Goal: Transaction & Acquisition: Purchase product/service

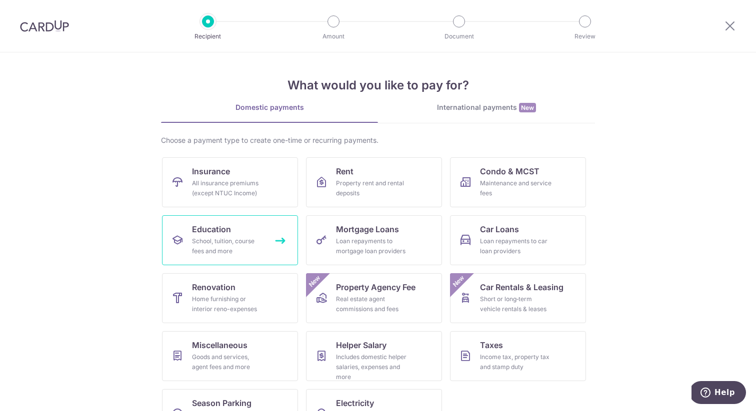
scroll to position [36, 0]
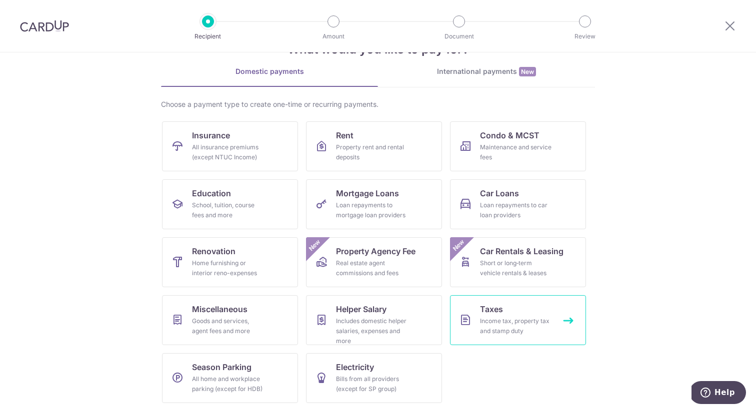
click at [502, 325] on div "Income tax, property tax and stamp duty" at bounding box center [516, 326] width 72 height 20
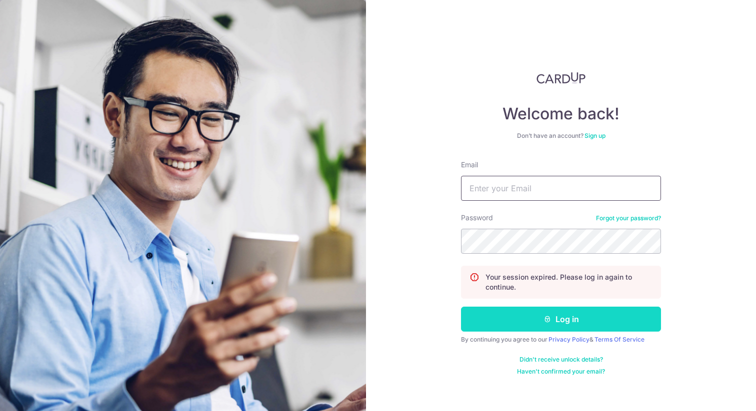
type input "[EMAIL_ADDRESS][DOMAIN_NAME]"
click at [510, 314] on button "Log in" at bounding box center [561, 319] width 200 height 25
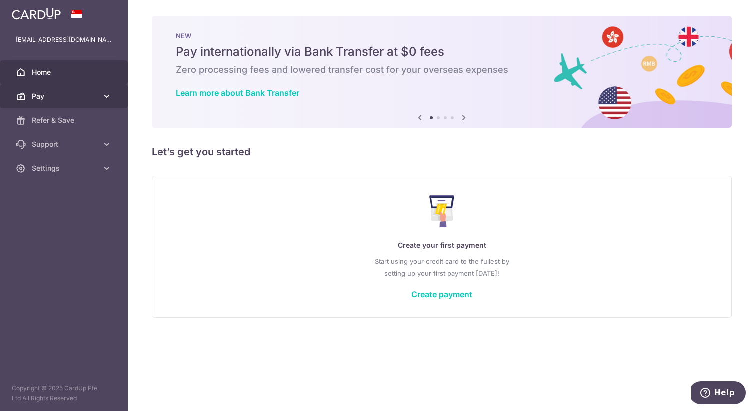
click at [41, 97] on span "Pay" at bounding box center [65, 96] width 66 height 10
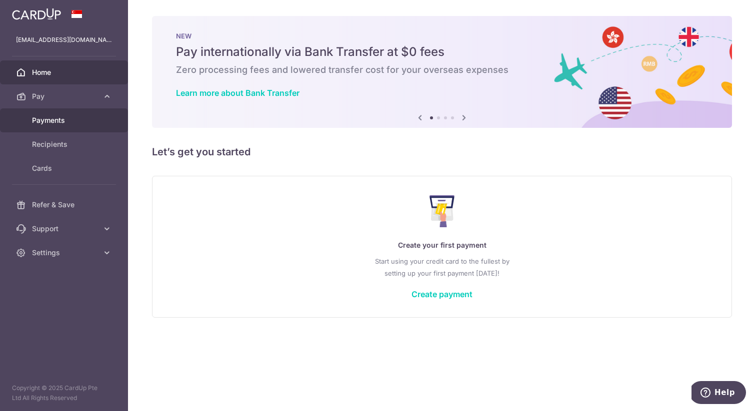
click at [53, 127] on div at bounding box center [381, 207] width 763 height 415
click at [23, 121] on link "Payments" at bounding box center [64, 120] width 128 height 24
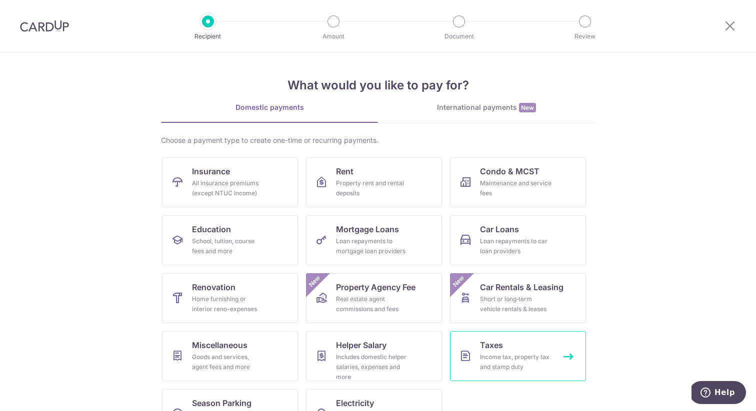
click at [505, 353] on div "Income tax, property tax and stamp duty" at bounding box center [516, 362] width 72 height 20
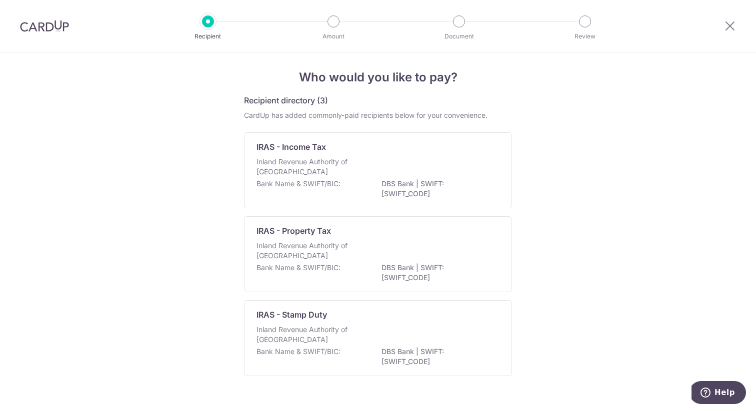
scroll to position [1, 0]
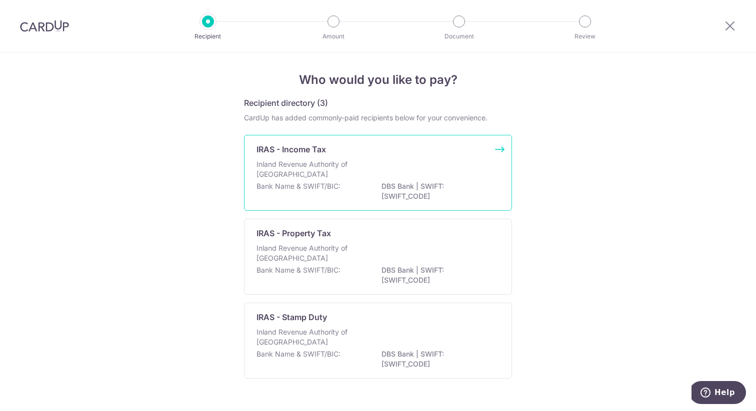
click at [325, 177] on p "Inland Revenue Authority of [GEOGRAPHIC_DATA]" at bounding box center [309, 169] width 106 height 20
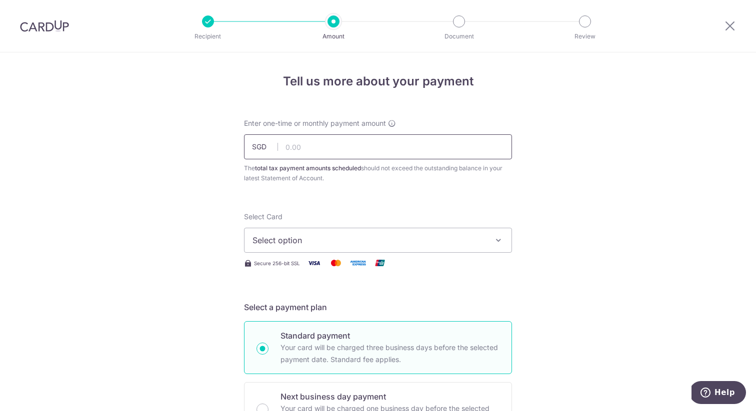
click at [309, 151] on input "text" at bounding box center [378, 146] width 268 height 25
type input "1,470.83"
click at [401, 232] on button "Select option" at bounding box center [378, 240] width 268 height 25
click at [320, 270] on span "Add credit card" at bounding box center [386, 268] width 233 height 10
